Goal: Task Accomplishment & Management: Manage account settings

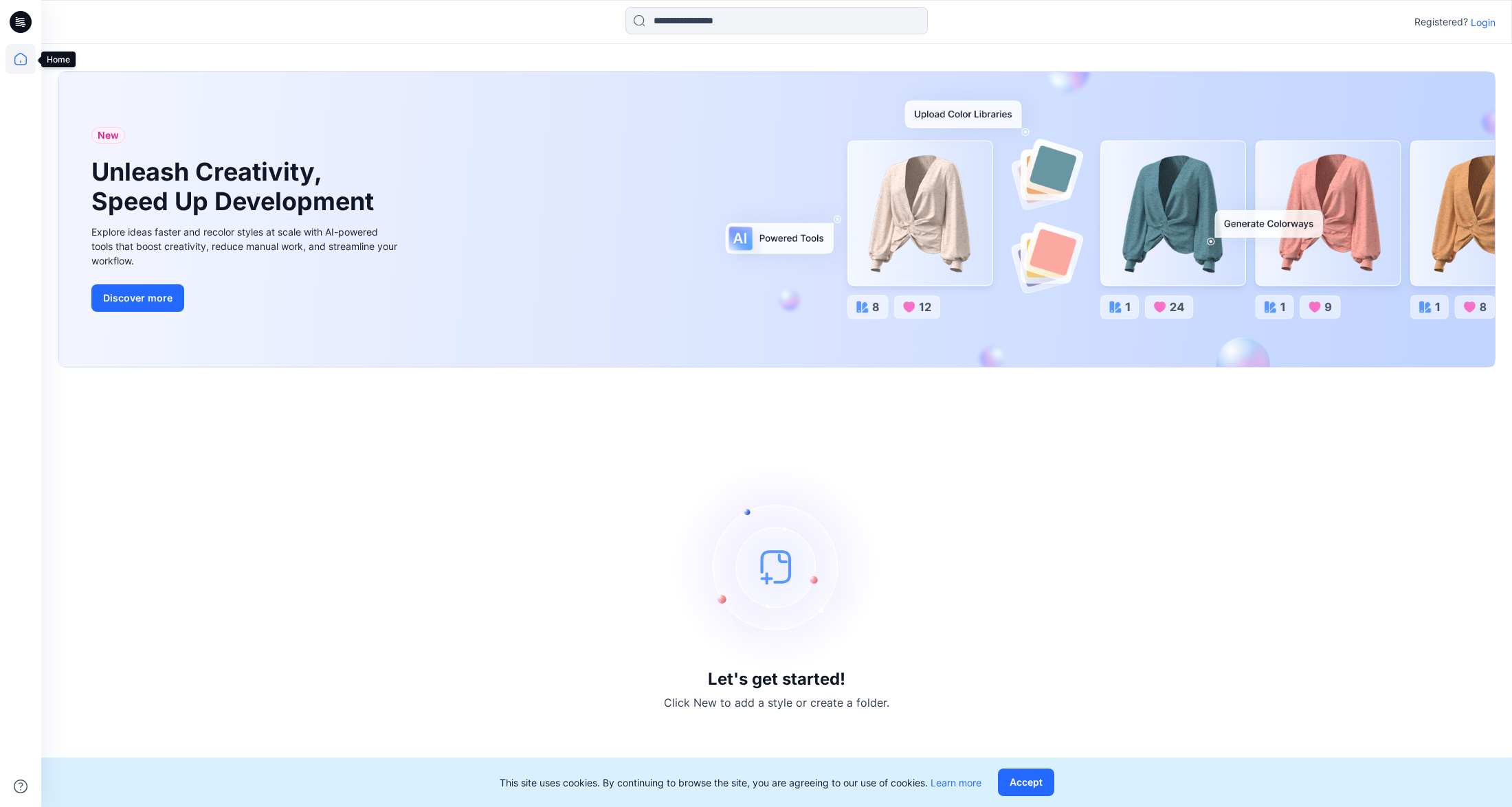
click at [18, 60] on icon at bounding box center [20, 59] width 30 height 30
click at [1480, 24] on p "Login" at bounding box center [1484, 22] width 25 height 14
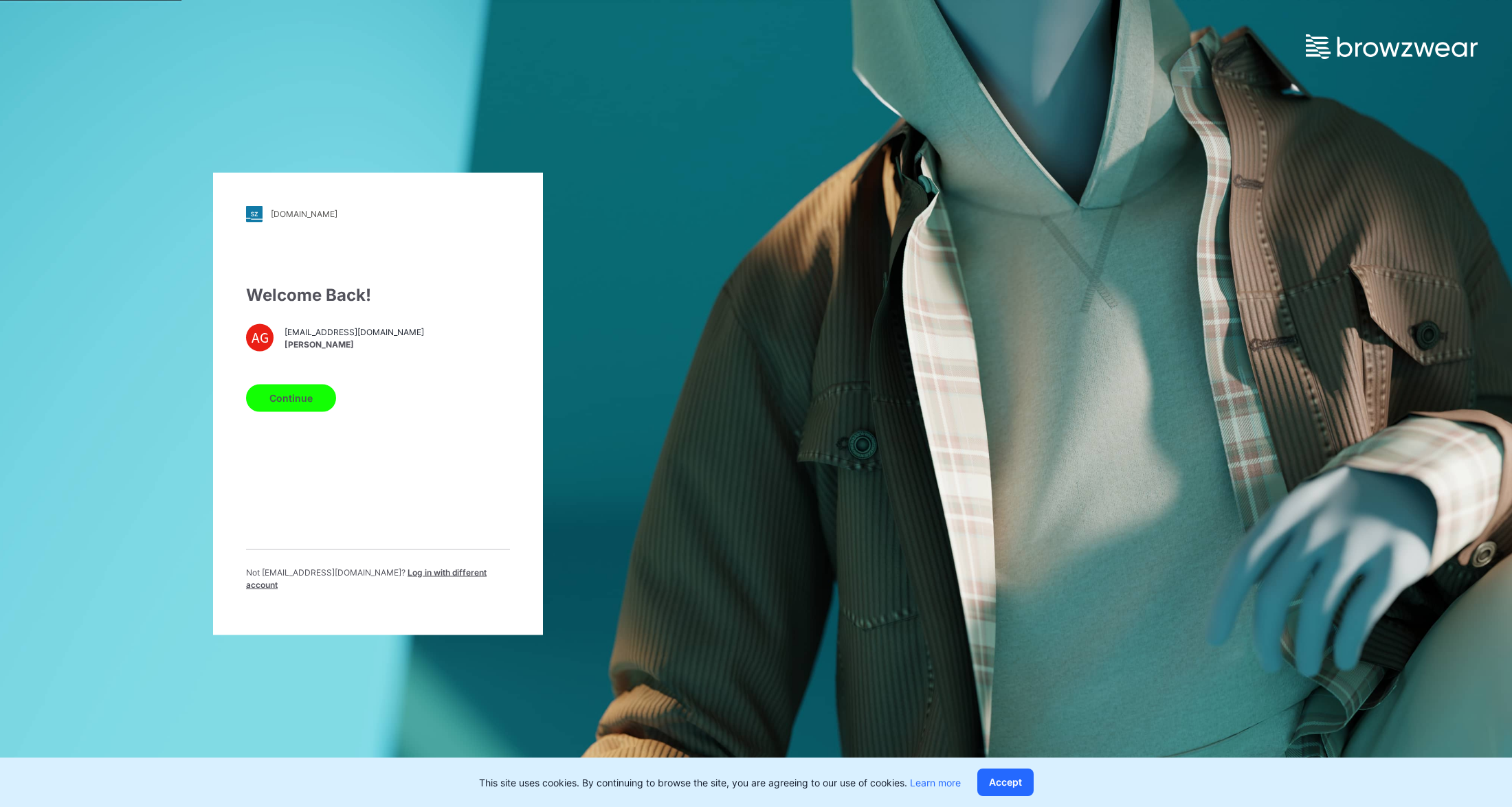
click at [286, 408] on button "Continue" at bounding box center [290, 398] width 90 height 28
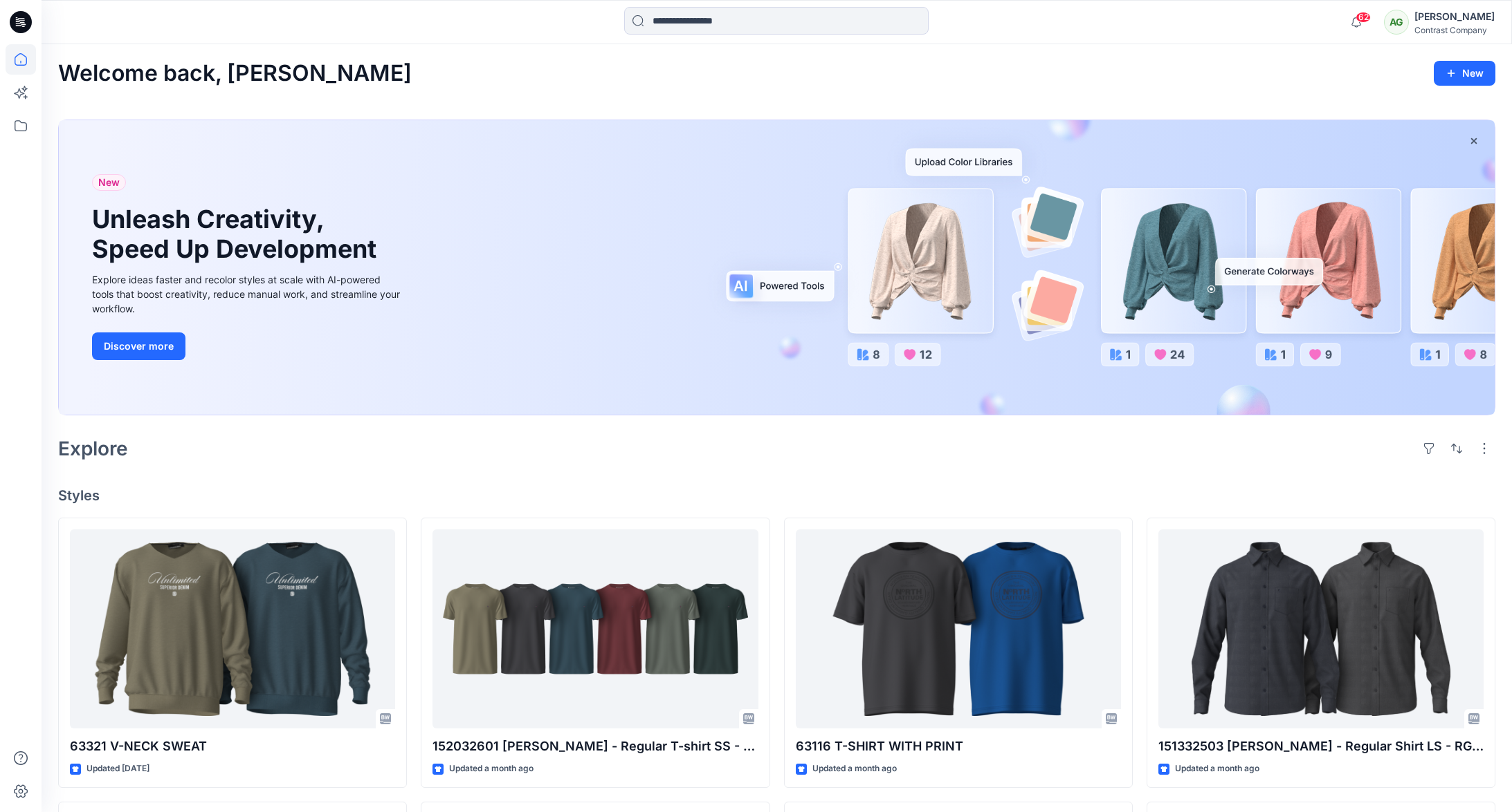
click at [548, 103] on div "Welcome back, Anni New New Unleash Creativity, Speed Up Development Explore ide…" at bounding box center [776, 733] width 1470 height 1379
